Goal: Transaction & Acquisition: Book appointment/travel/reservation

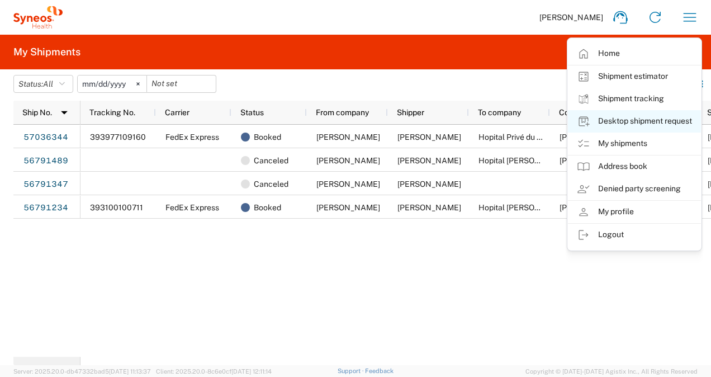
click at [633, 122] on link "Desktop shipment request" at bounding box center [634, 121] width 133 height 22
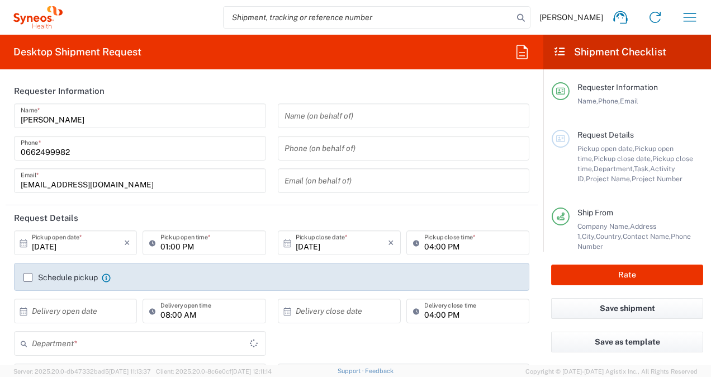
type input "Île-de-France"
type input "3213"
type input "[GEOGRAPHIC_DATA]"
type input "Syneos Health France SARL"
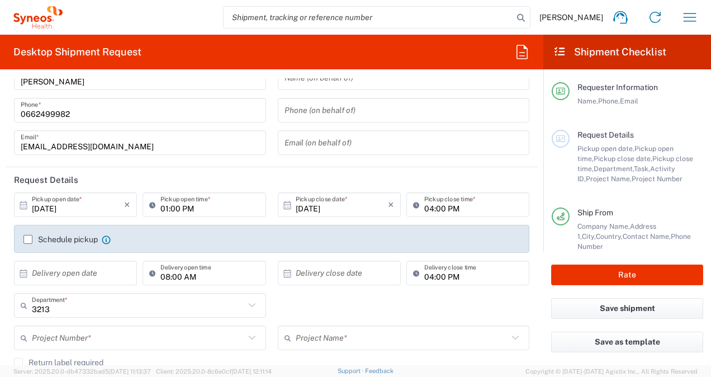
scroll to position [56, 0]
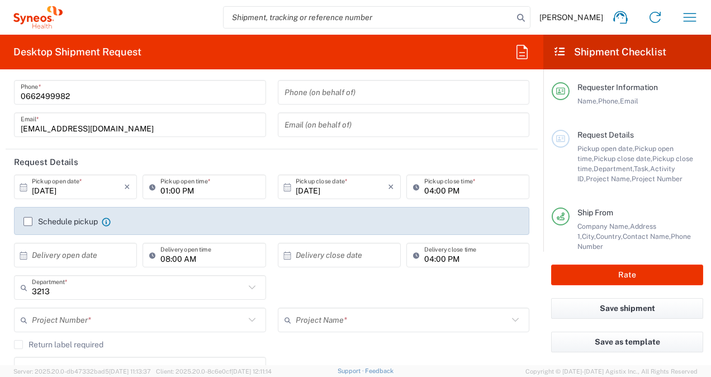
click at [66, 186] on input "[DATE]" at bounding box center [78, 187] width 92 height 20
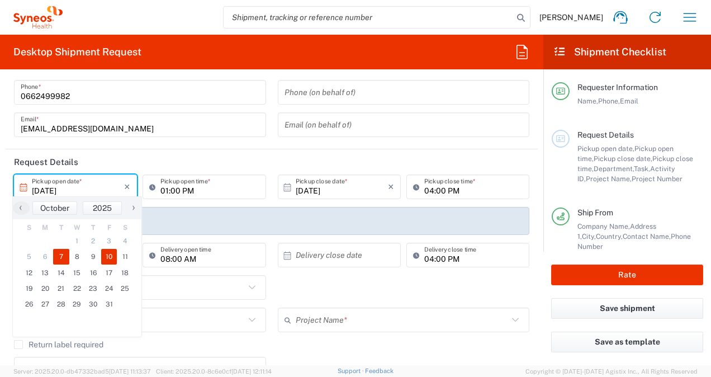
click at [111, 258] on span "10" at bounding box center [109, 257] width 16 height 16
type input "[DATE]"
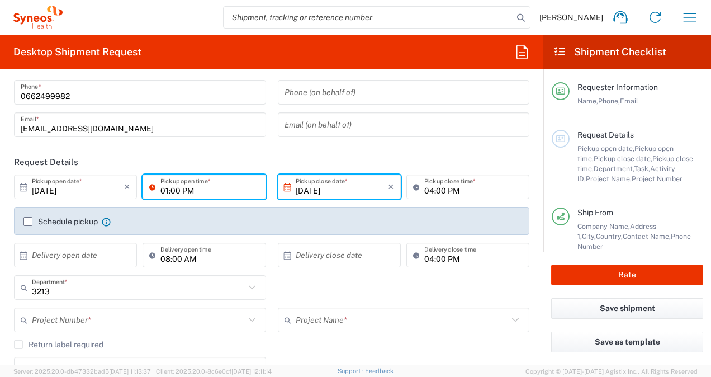
click at [164, 191] on input "01:00 PM" at bounding box center [209, 187] width 98 height 20
click at [414, 155] on header "Request Details" at bounding box center [272, 161] width 532 height 25
click at [165, 191] on input "01:00 PM" at bounding box center [209, 187] width 98 height 20
click at [185, 188] on input "10:00 PM" at bounding box center [209, 187] width 98 height 20
type input "10:00 AM"
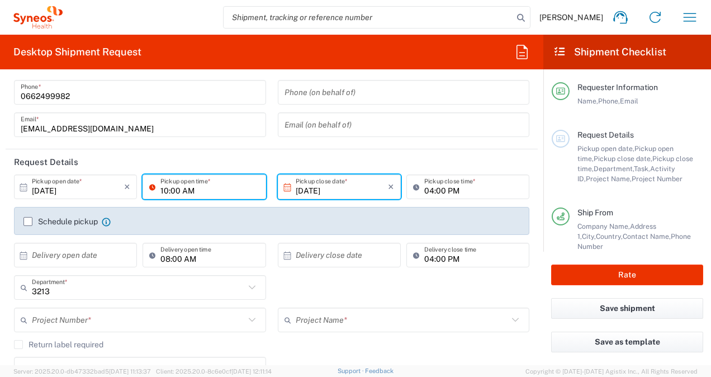
type input "Hopital Privé du Confluent"
type input "[STREET_ADDRESS][PERSON_NAME]"
type input "Service de Recherche Clinique"
type input "NANTES Cedex 2"
type input "[GEOGRAPHIC_DATA]"
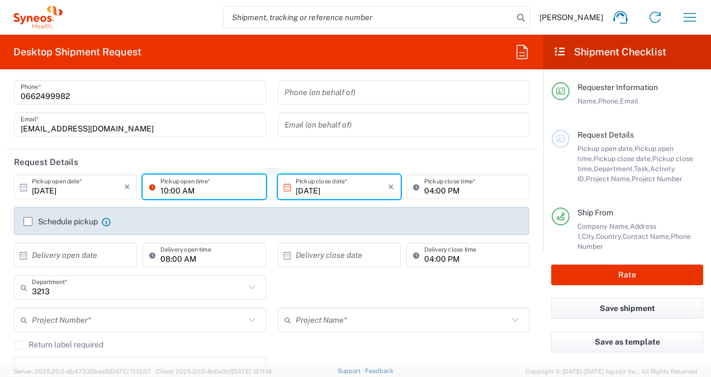
type input "44277"
type input "0228272156"
type input "[EMAIL_ADDRESS][DOMAIN_NAME]"
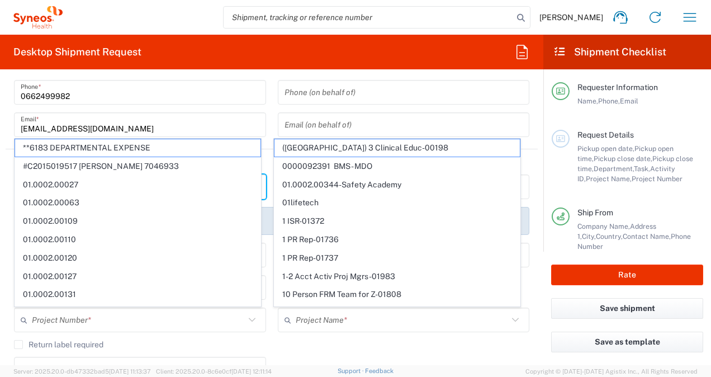
click at [192, 123] on input "[EMAIL_ADDRESS][DOMAIN_NAME]" at bounding box center [140, 125] width 239 height 20
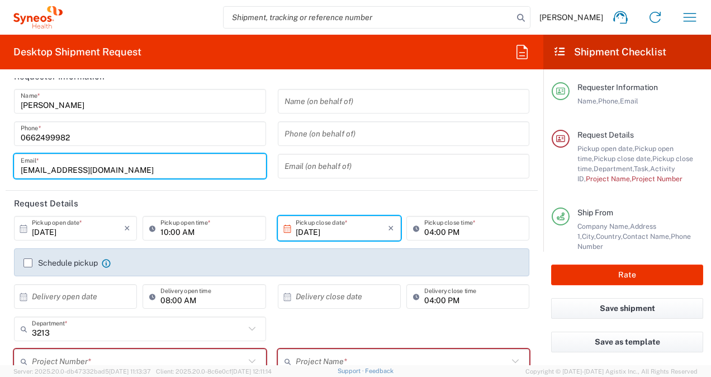
scroll to position [0, 0]
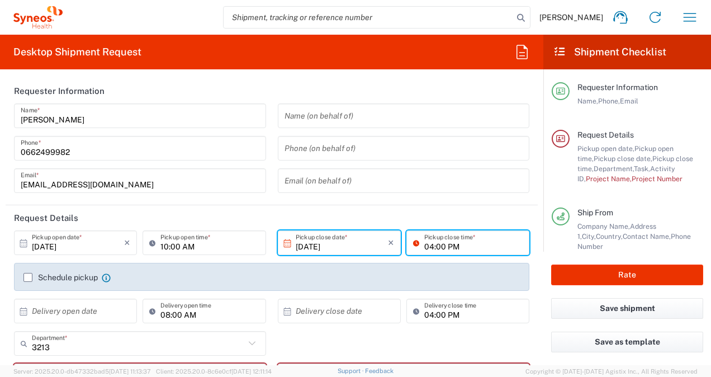
click at [434, 245] on input "04:00 PM" at bounding box center [473, 243] width 98 height 20
click at [403, 159] on div "Phone (on behalf of)" at bounding box center [404, 148] width 252 height 25
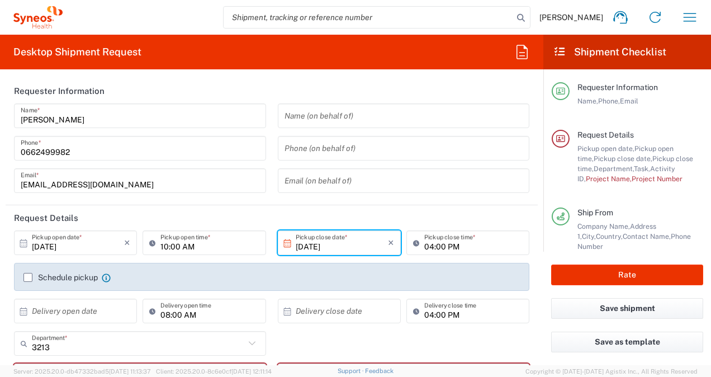
click at [219, 216] on header "Request Details" at bounding box center [272, 217] width 532 height 25
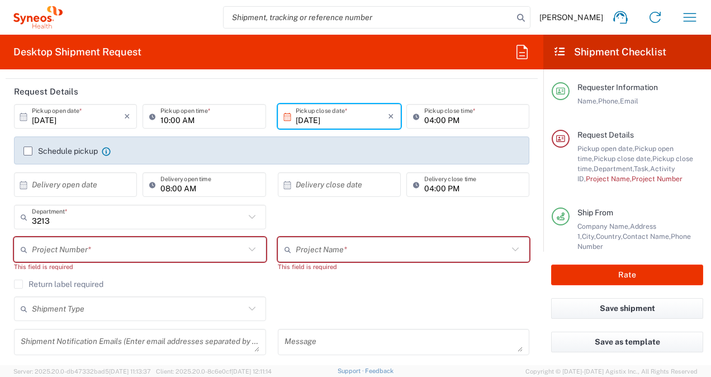
scroll to position [112, 0]
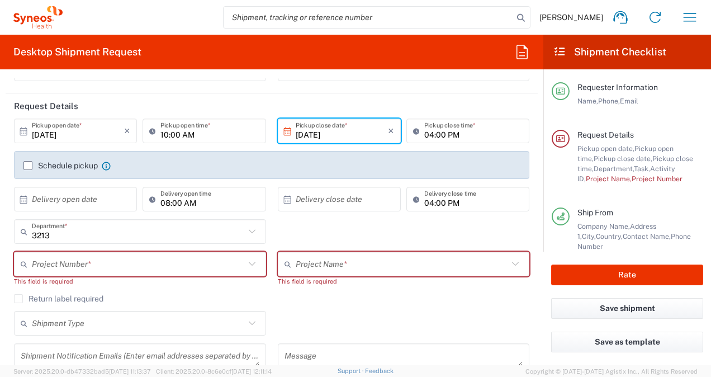
click at [29, 163] on label "Schedule pickup" at bounding box center [60, 165] width 74 height 9
click at [28, 165] on input "Schedule pickup" at bounding box center [28, 165] width 0 height 0
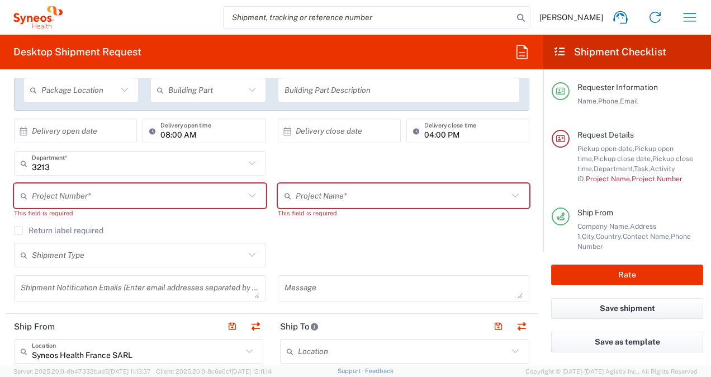
scroll to position [224, 0]
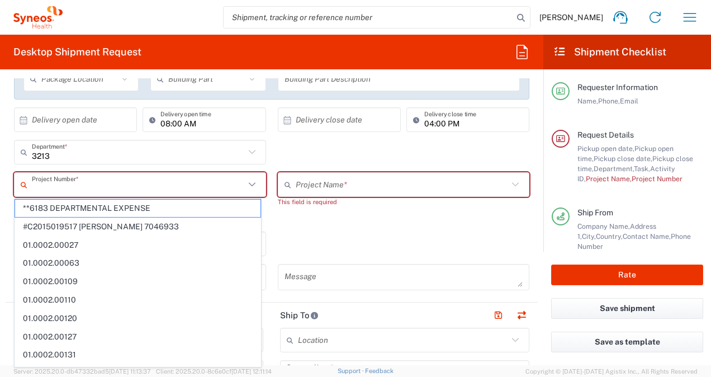
click at [131, 187] on input "text" at bounding box center [138, 185] width 213 height 20
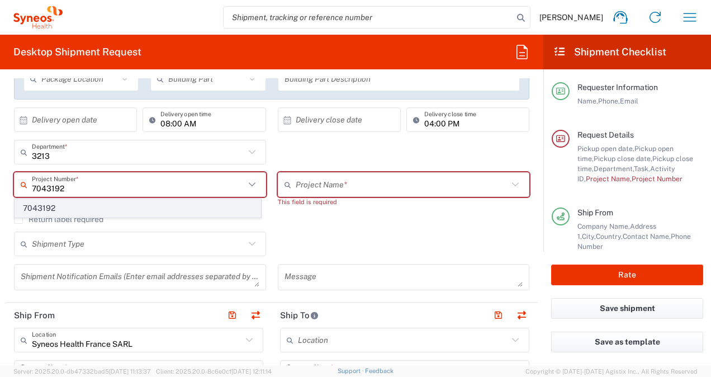
type input "7043192"
click at [82, 206] on span "7043192" at bounding box center [137, 208] width 245 height 17
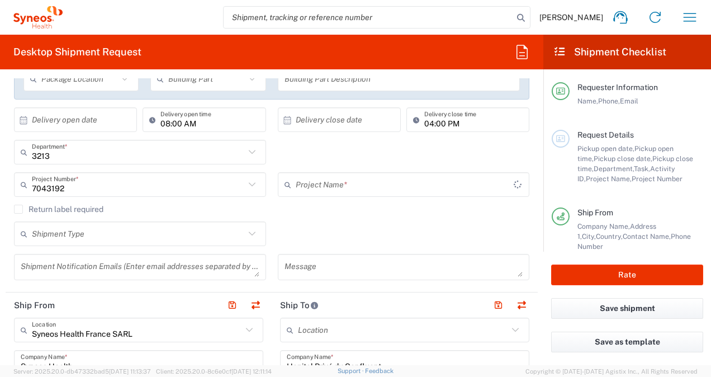
type input "Novocure 7043192"
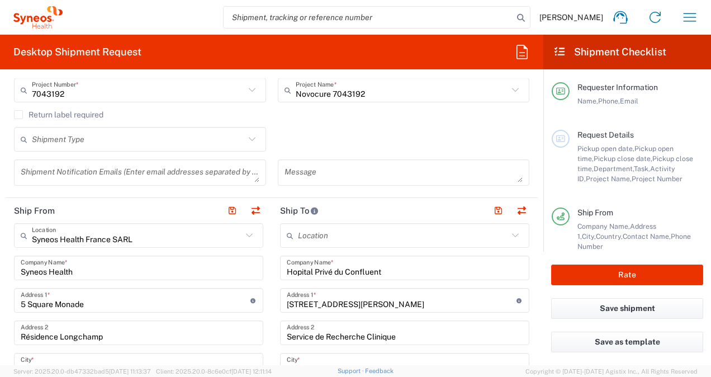
scroll to position [335, 0]
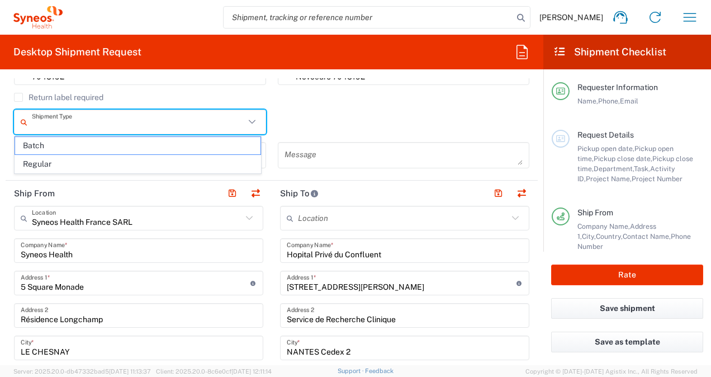
click at [234, 121] on input "text" at bounding box center [138, 122] width 213 height 20
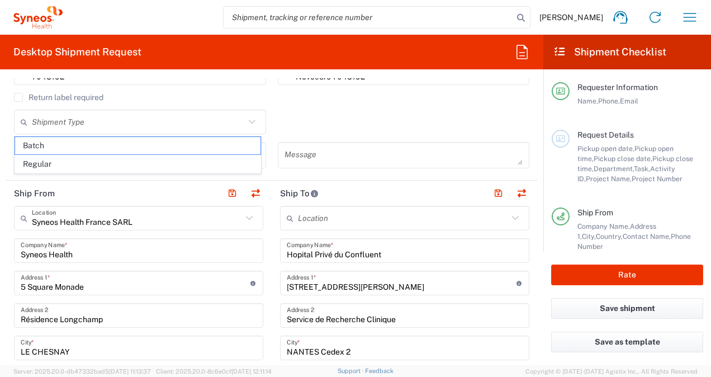
click at [309, 127] on div "Shipment Type Batch Regular" at bounding box center [271, 126] width 527 height 32
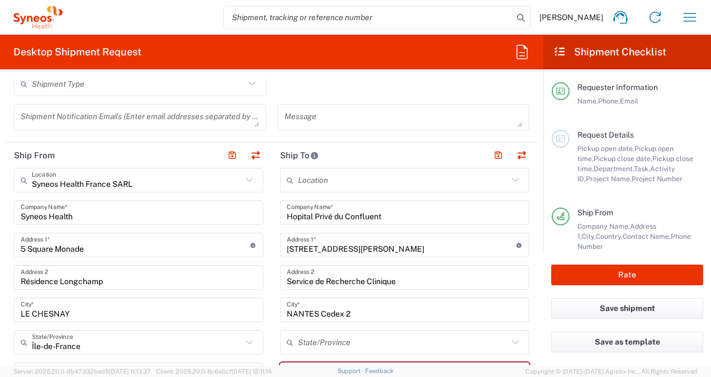
scroll to position [391, 0]
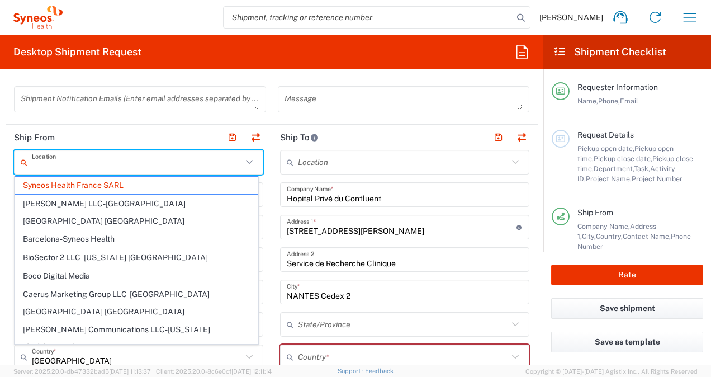
click at [162, 168] on input "text" at bounding box center [137, 163] width 210 height 20
click at [136, 131] on header "Ship From" at bounding box center [139, 137] width 266 height 25
type input "Syneos Health France SARL"
drag, startPoint x: 139, startPoint y: 168, endPoint x: 69, endPoint y: 170, distance: 69.4
click at [69, 170] on input "text" at bounding box center [137, 163] width 210 height 20
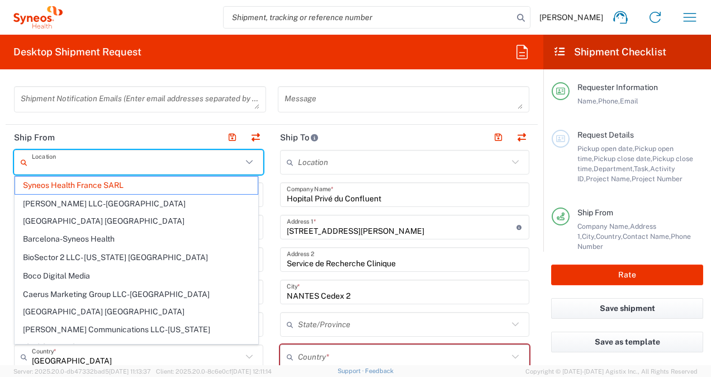
click at [112, 133] on header "Ship From" at bounding box center [139, 137] width 266 height 25
type input "Syneos Health France SARL"
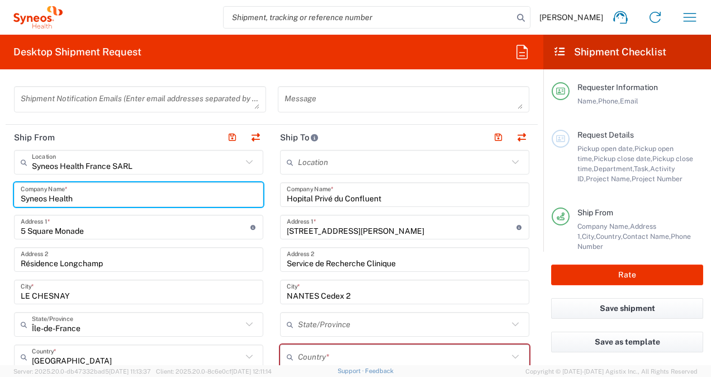
drag, startPoint x: 76, startPoint y: 197, endPoint x: 18, endPoint y: 199, distance: 57.6
click at [18, 199] on div "Syneos Health Company Name *" at bounding box center [138, 194] width 249 height 25
type input "[PERSON_NAME]"
click at [74, 235] on input "5 Square Monade" at bounding box center [136, 227] width 230 height 20
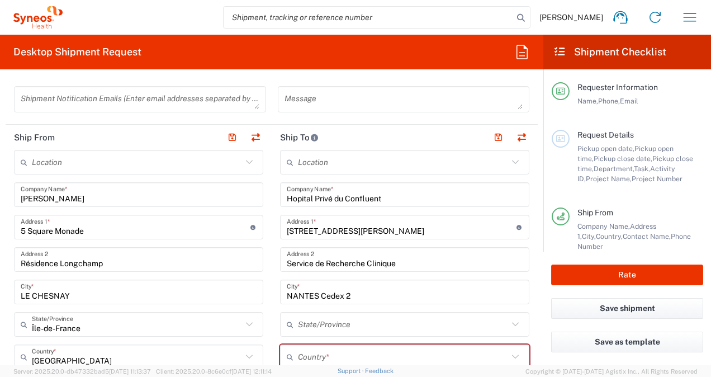
click at [4, 200] on form "Requester Information [PERSON_NAME] Name * [PHONE_NUMBER] Phone * [EMAIL_ADDRES…" at bounding box center [271, 221] width 543 height 287
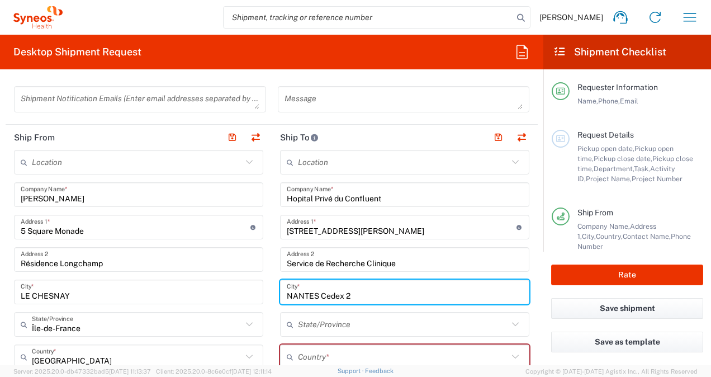
drag, startPoint x: 351, startPoint y: 294, endPoint x: 278, endPoint y: 292, distance: 72.7
click at [280, 292] on div "NANTES Cedex 2 City *" at bounding box center [404, 292] width 249 height 25
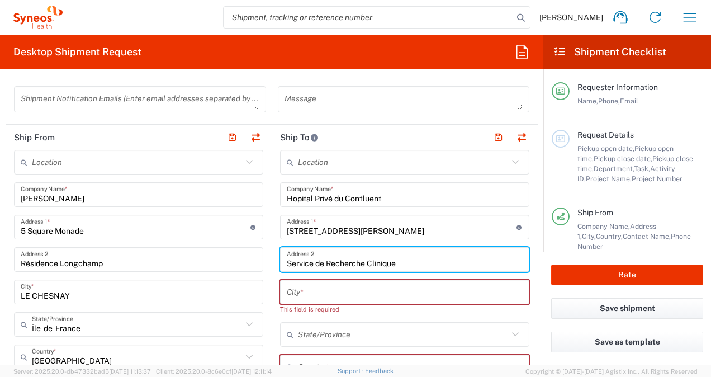
drag, startPoint x: 405, startPoint y: 263, endPoint x: 259, endPoint y: 257, distance: 146.0
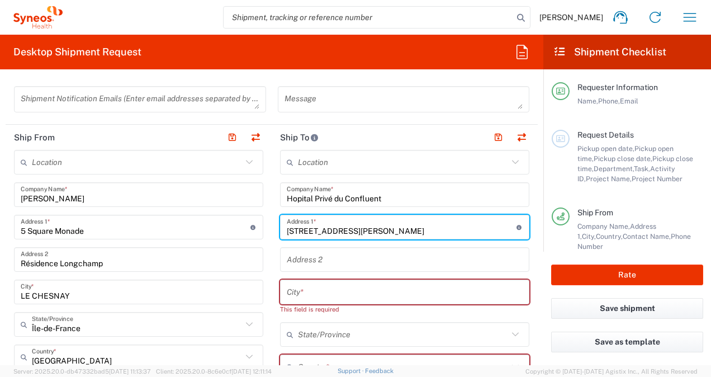
drag, startPoint x: 353, startPoint y: 231, endPoint x: 268, endPoint y: 228, distance: 84.5
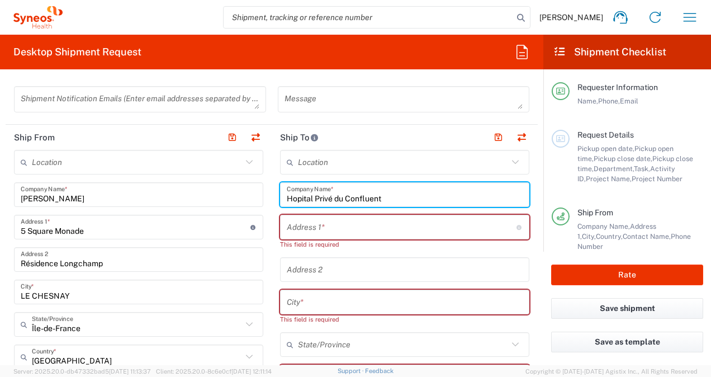
drag, startPoint x: 367, startPoint y: 195, endPoint x: 272, endPoint y: 190, distance: 94.6
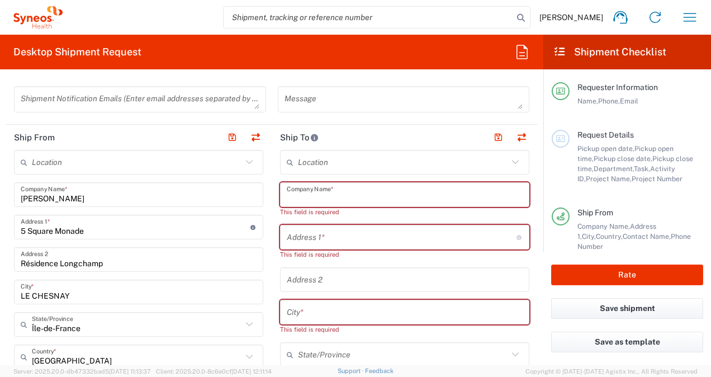
paste input "Hôpital Européen Marseille"
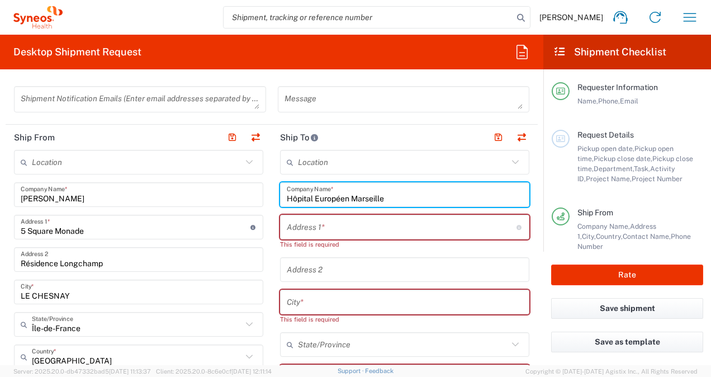
type input "Hôpital Européen Marseille"
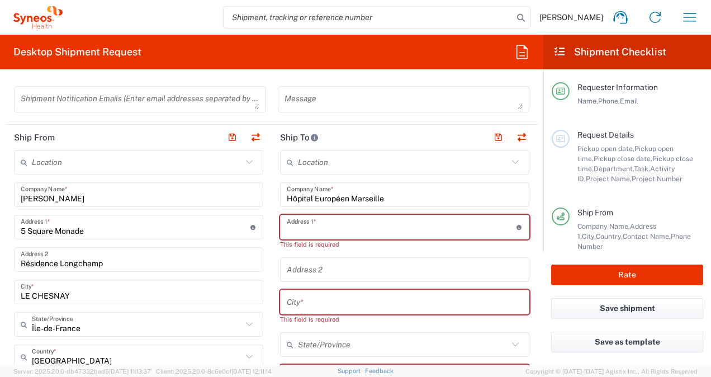
paste input "[STREET_ADDRESS][PERSON_NAME]"
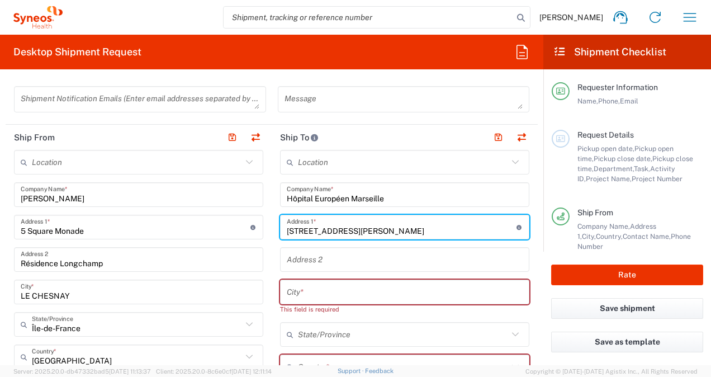
type input "[STREET_ADDRESS][PERSON_NAME]"
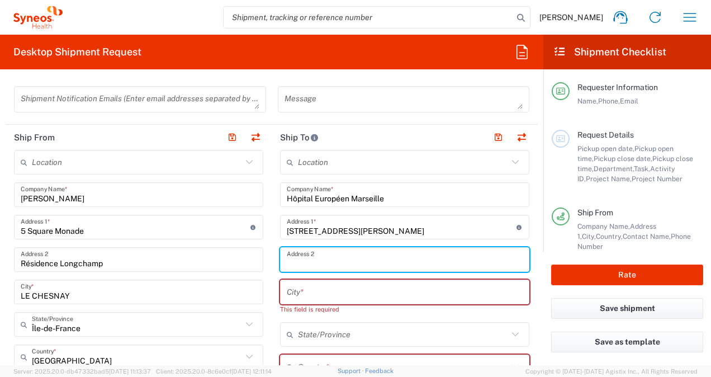
click at [314, 261] on input "text" at bounding box center [405, 260] width 236 height 20
paste input "Bureau de recherche clinique -1"
type input "Bureau de recherche clinique -1"
click at [324, 292] on input "text" at bounding box center [405, 292] width 236 height 20
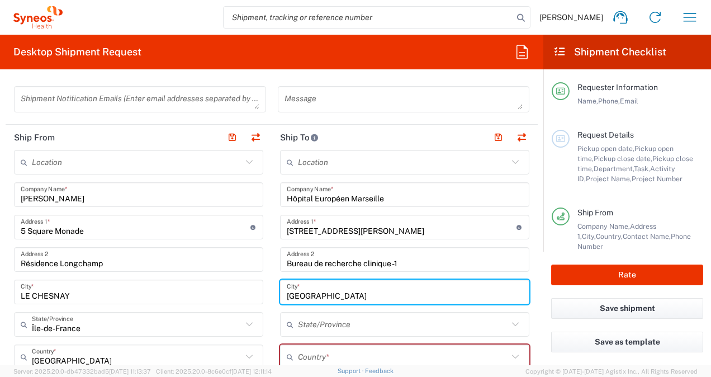
click at [288, 294] on input "[GEOGRAPHIC_DATA]" at bounding box center [405, 292] width 236 height 20
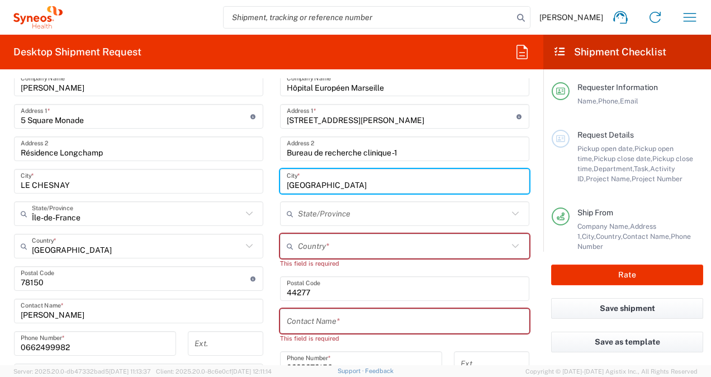
scroll to position [503, 0]
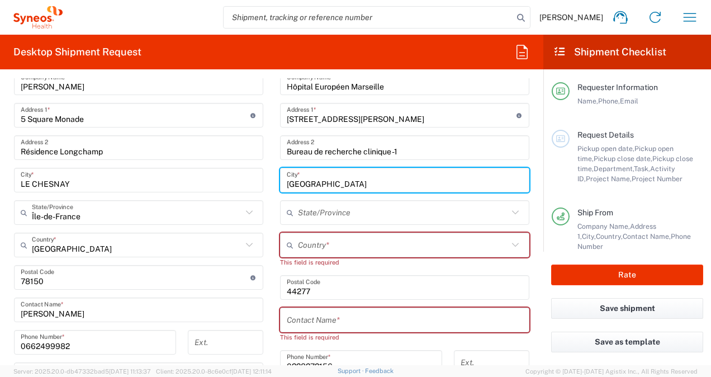
type input "[GEOGRAPHIC_DATA]"
click at [315, 243] on input "text" at bounding box center [403, 245] width 210 height 20
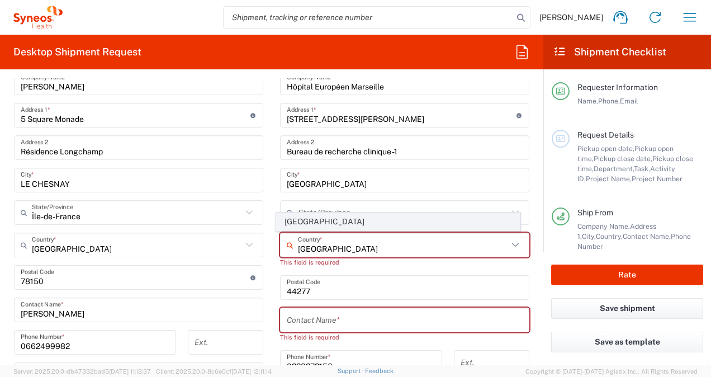
type input "[GEOGRAPHIC_DATA]"
click at [314, 226] on span "[GEOGRAPHIC_DATA]" at bounding box center [398, 221] width 243 height 17
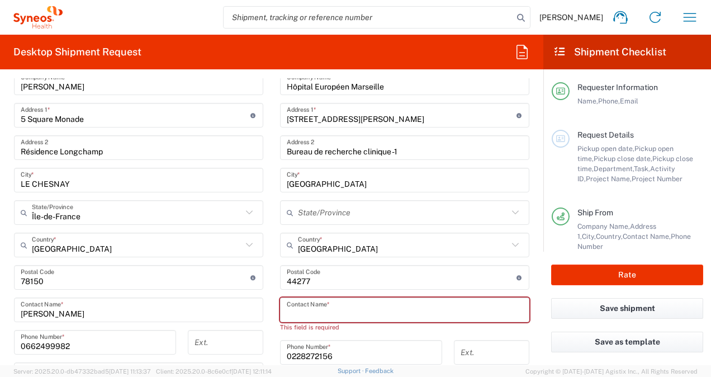
click at [310, 310] on input "text" at bounding box center [405, 310] width 236 height 20
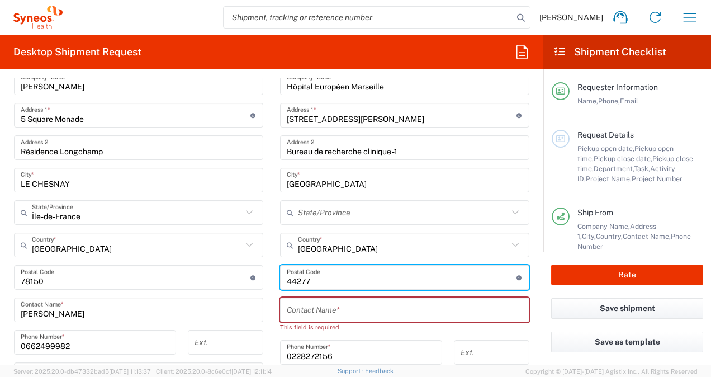
click at [321, 280] on input "undefined" at bounding box center [402, 278] width 230 height 20
click at [322, 281] on input "undefined" at bounding box center [402, 278] width 230 height 20
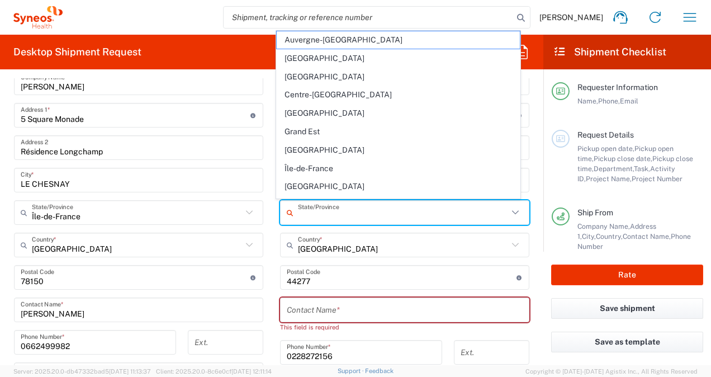
click at [345, 212] on input "text" at bounding box center [403, 213] width 210 height 20
click at [241, 219] on div "[GEOGRAPHIC_DATA]/Province" at bounding box center [138, 212] width 249 height 25
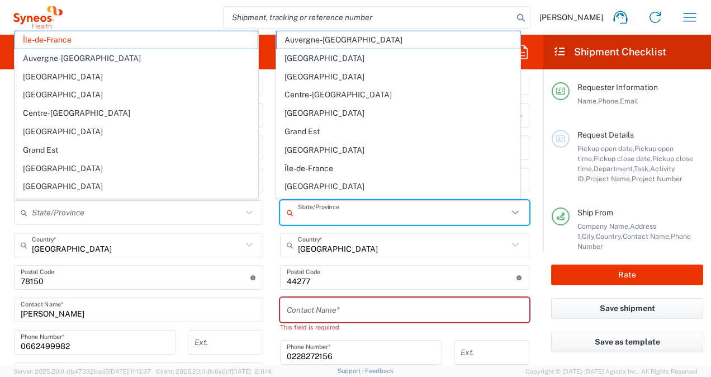
click at [382, 216] on input "text" at bounding box center [403, 213] width 210 height 20
type input "Île-de-France"
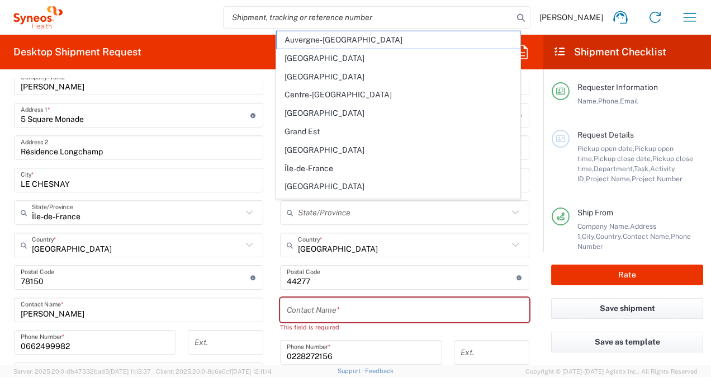
click at [530, 220] on form "Requester Information [PERSON_NAME] Name * [PHONE_NUMBER] Phone * [EMAIL_ADDRES…" at bounding box center [271, 221] width 543 height 287
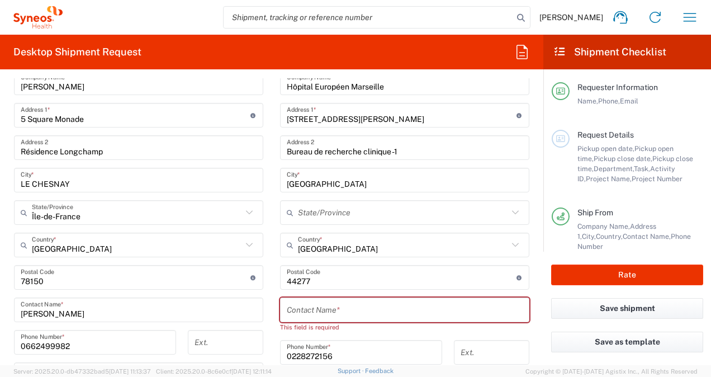
click at [328, 308] on input "text" at bounding box center [405, 310] width 236 height 20
paste input "[PERSON_NAME]"
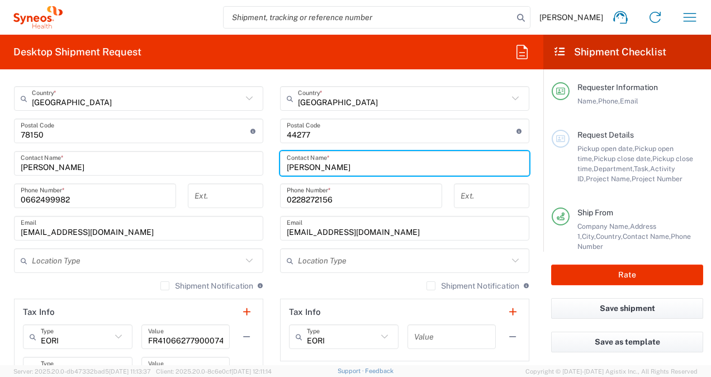
scroll to position [671, 0]
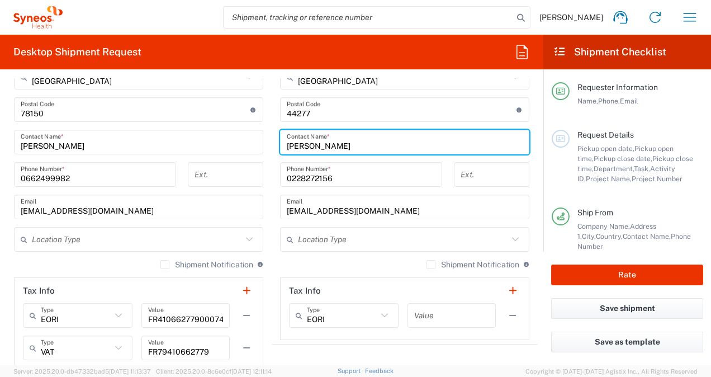
type input "[PERSON_NAME]"
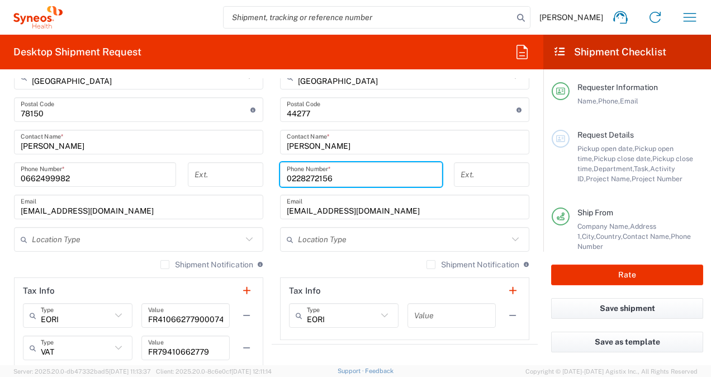
drag, startPoint x: 333, startPoint y: 171, endPoint x: 281, endPoint y: 175, distance: 52.1
click at [281, 175] on div "[PHONE_NUMBER] Phone Number *" at bounding box center [361, 174] width 162 height 25
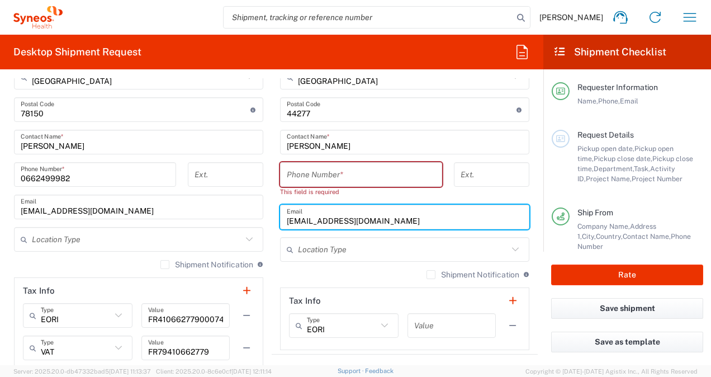
drag, startPoint x: 457, startPoint y: 221, endPoint x: 279, endPoint y: 220, distance: 178.3
click at [280, 220] on div "[EMAIL_ADDRESS][DOMAIN_NAME] Email" at bounding box center [404, 217] width 249 height 25
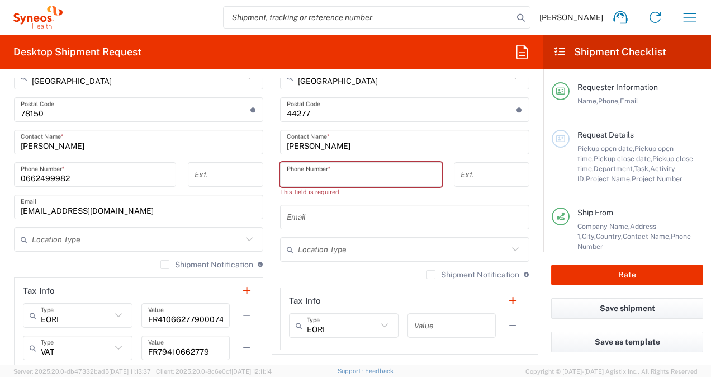
click at [348, 178] on input "tel" at bounding box center [361, 175] width 149 height 20
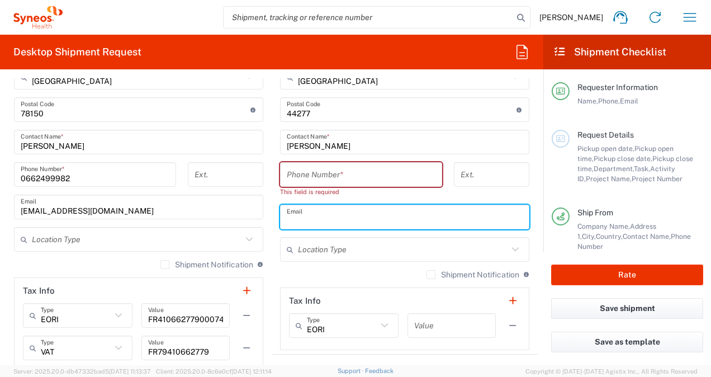
click at [318, 215] on input "text" at bounding box center [405, 217] width 236 height 20
paste input "[EMAIL_ADDRESS][DOMAIN_NAME]"
type input "[EMAIL_ADDRESS][DOMAIN_NAME]"
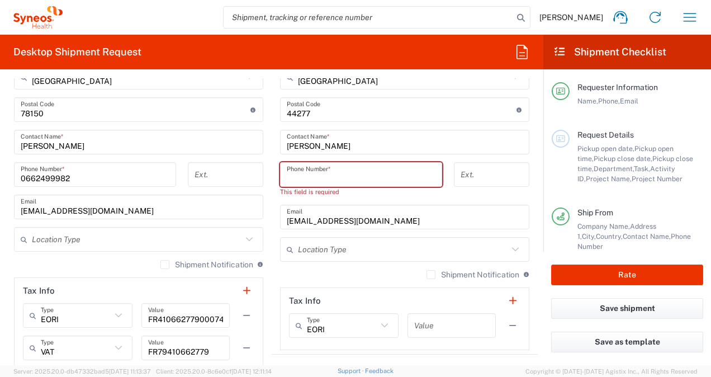
click at [336, 179] on input "tel" at bounding box center [361, 175] width 149 height 20
paste input "[PHONE_NUMBER]"
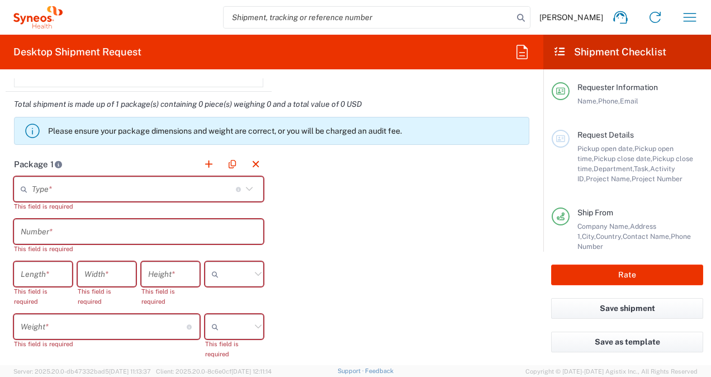
scroll to position [1006, 0]
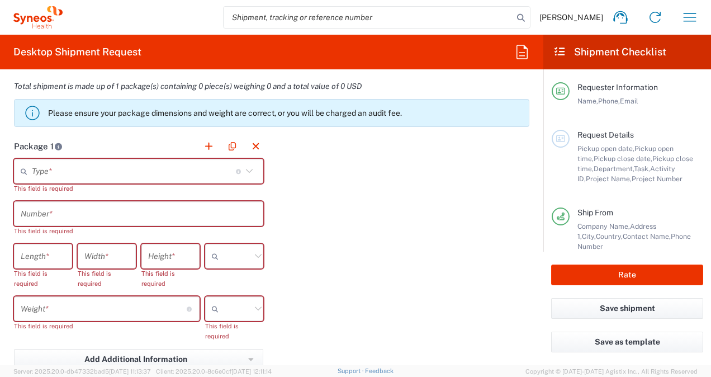
type input "[PHONE_NUMBER]"
click at [242, 173] on icon at bounding box center [249, 171] width 15 height 15
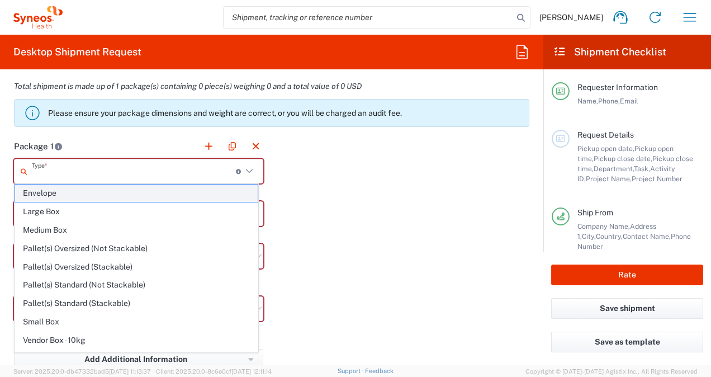
click at [86, 193] on span "Envelope" at bounding box center [136, 192] width 243 height 17
type input "Envelope"
type input "1"
type input "9.5"
type input "12.5"
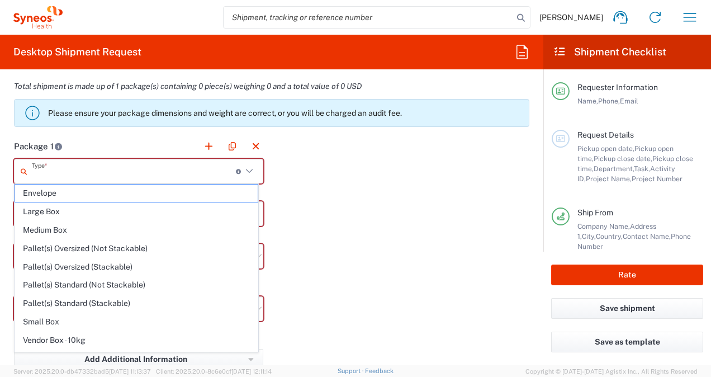
type input "0.25"
type input "in"
type input "0.45"
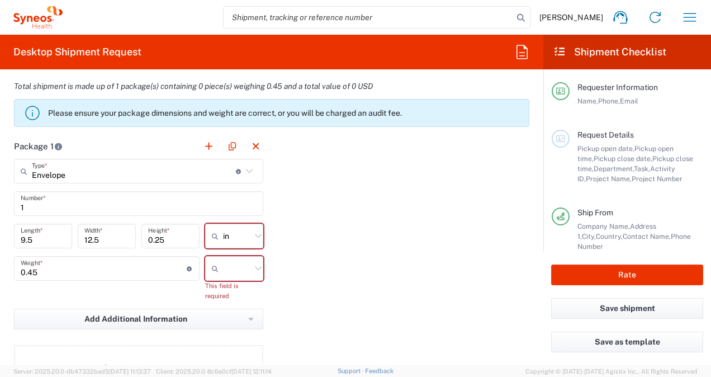
click at [253, 237] on icon at bounding box center [258, 236] width 15 height 15
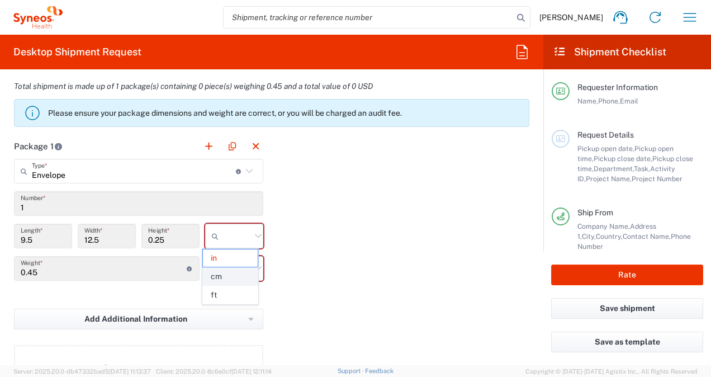
click at [241, 275] on span "cm" at bounding box center [230, 276] width 55 height 17
type input "24.13"
type input "31.75"
type input "0.64"
type input "cm"
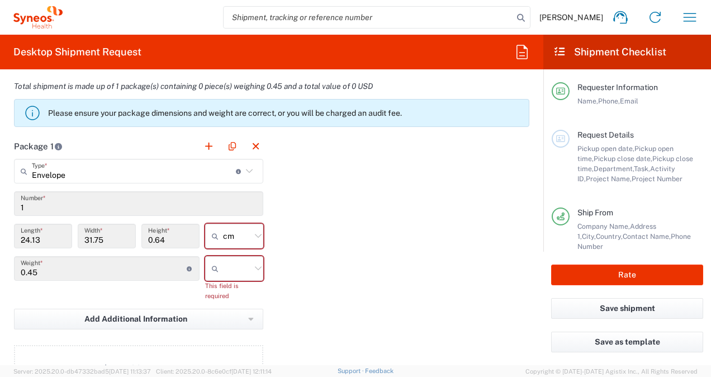
click at [253, 267] on icon at bounding box center [258, 268] width 15 height 15
click at [236, 290] on span "kgs" at bounding box center [230, 290] width 55 height 17
type input "kgs"
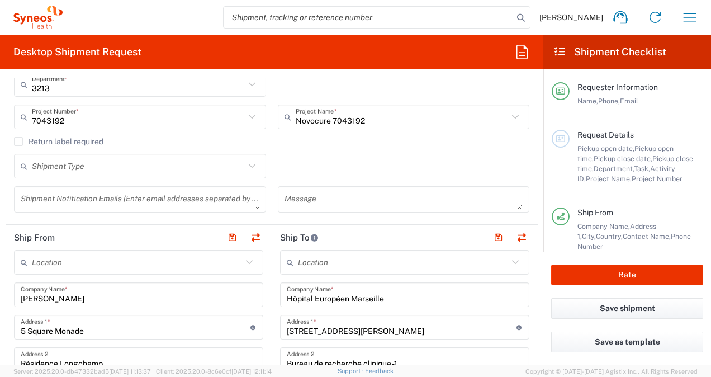
scroll to position [280, 0]
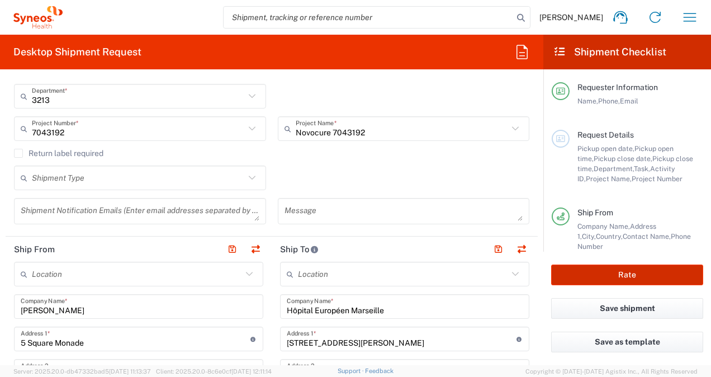
click at [618, 275] on button "Rate" at bounding box center [627, 274] width 152 height 21
type input "7043192"
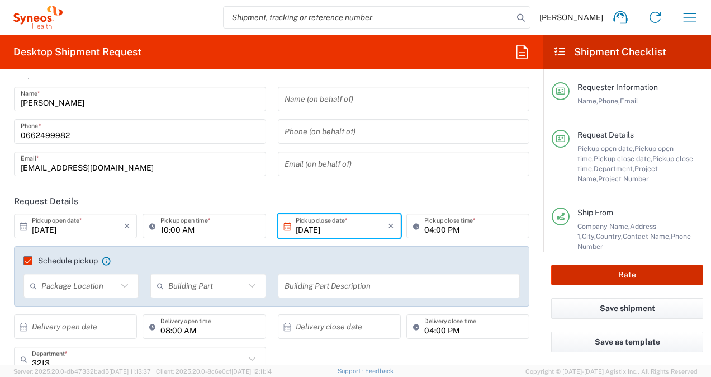
scroll to position [0, 0]
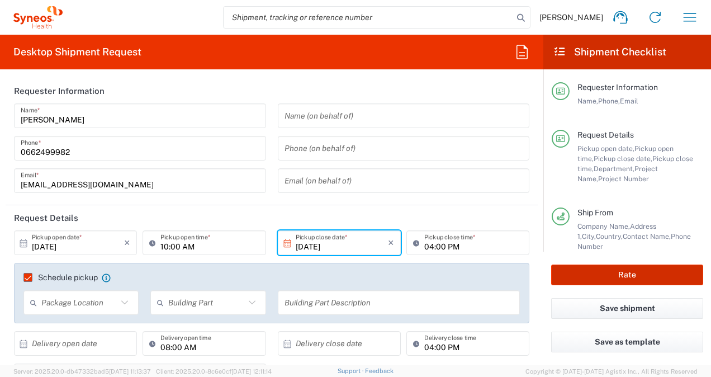
click at [628, 277] on button "Rate" at bounding box center [627, 274] width 152 height 21
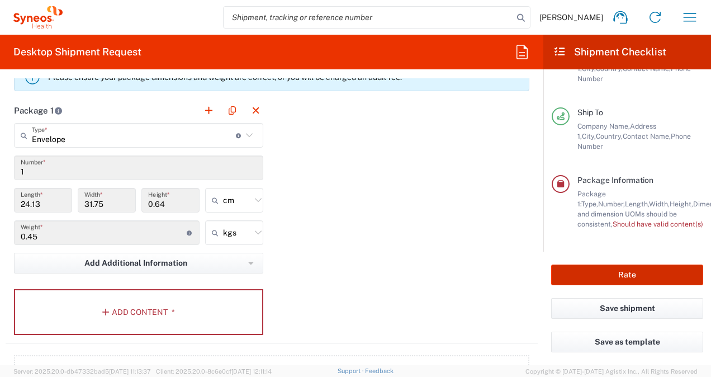
scroll to position [1062, 0]
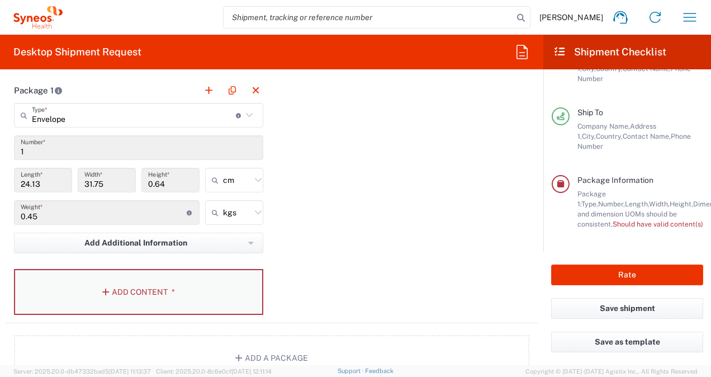
click at [129, 290] on button "Add Content *" at bounding box center [138, 292] width 249 height 46
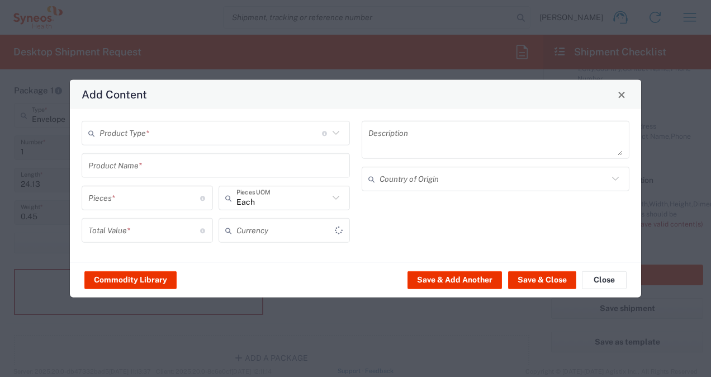
type input "US Dollar"
click at [333, 138] on icon at bounding box center [336, 133] width 15 height 15
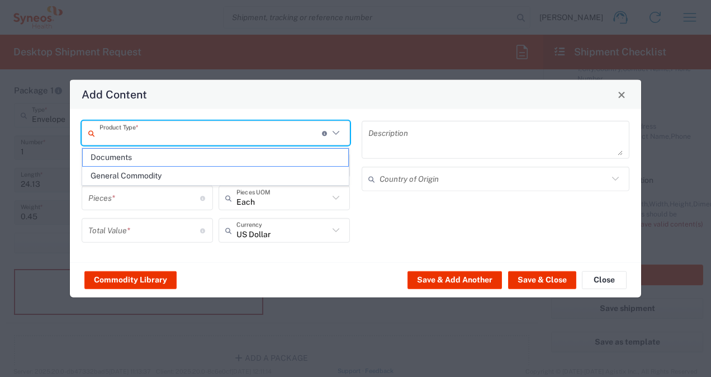
click at [219, 153] on span "Documents" at bounding box center [216, 157] width 266 height 17
type input "Documents"
type input "1"
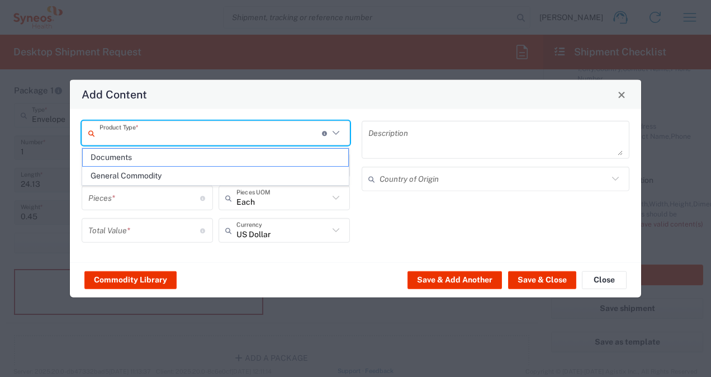
type textarea "Documents"
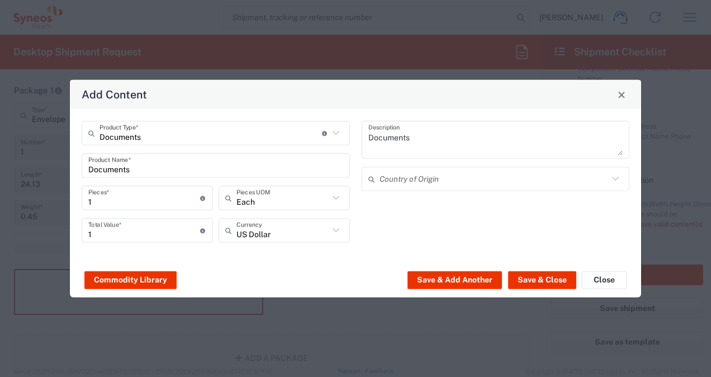
click at [343, 236] on div "US Dollar Currency" at bounding box center [284, 230] width 131 height 25
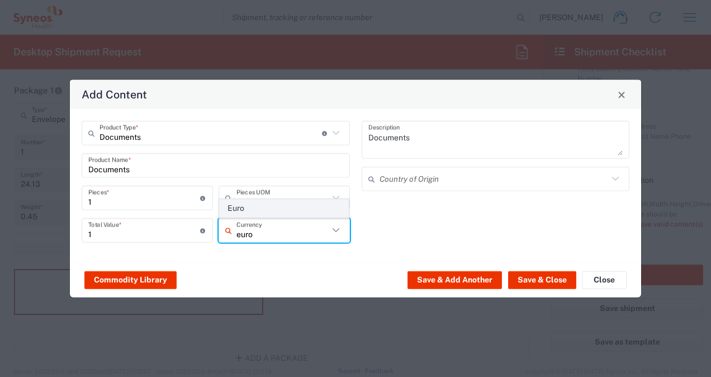
click at [286, 209] on span "Euro" at bounding box center [284, 208] width 129 height 17
type input "Euro"
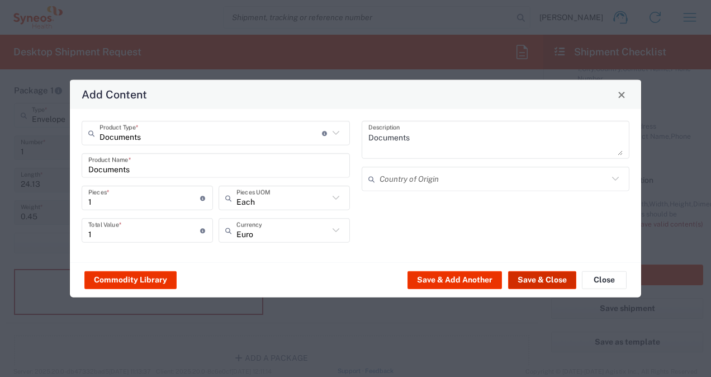
click at [527, 281] on button "Save & Close" at bounding box center [542, 280] width 68 height 18
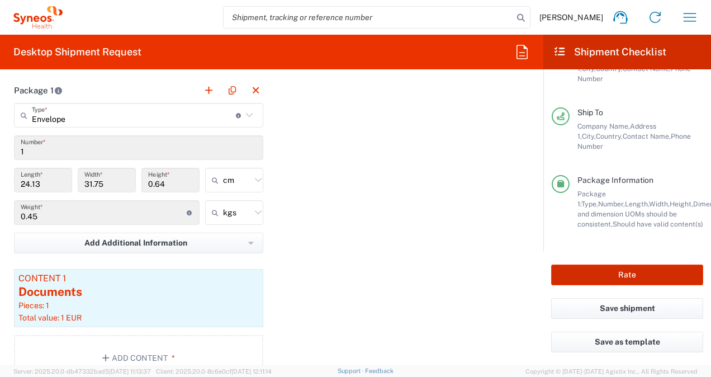
click at [576, 277] on button "Rate" at bounding box center [627, 274] width 152 height 21
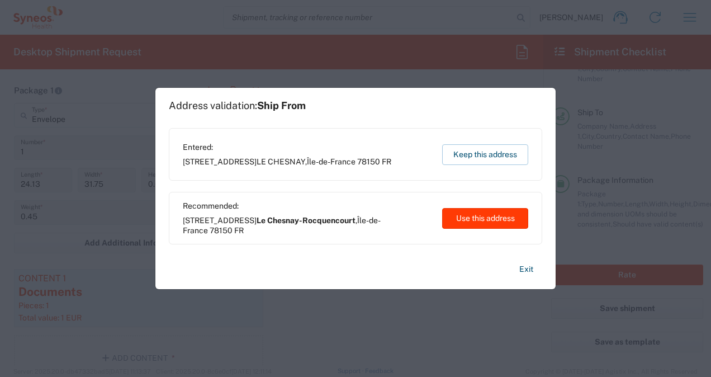
click at [460, 219] on button "Use this address" at bounding box center [485, 218] width 86 height 21
type input "Le Chesnay-Rocquencourt"
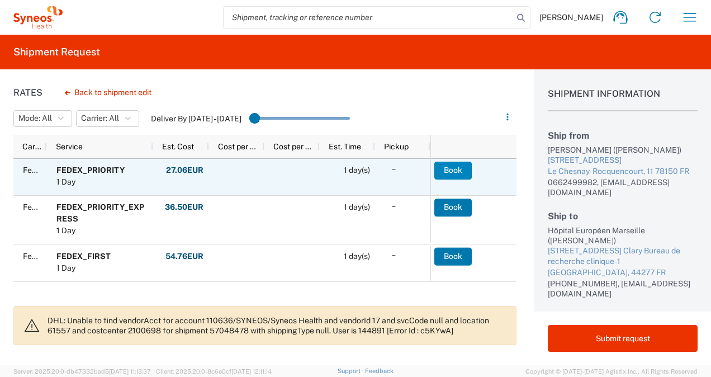
click at [452, 170] on button "Book" at bounding box center [452, 171] width 37 height 18
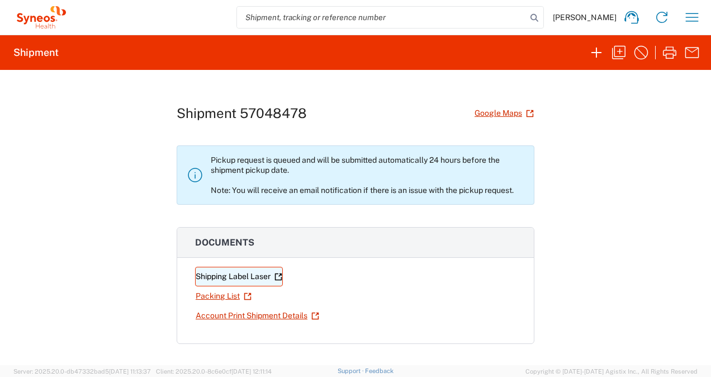
click at [258, 276] on link "Shipping Label Laser" at bounding box center [239, 277] width 88 height 20
